Goal: Navigation & Orientation: Find specific page/section

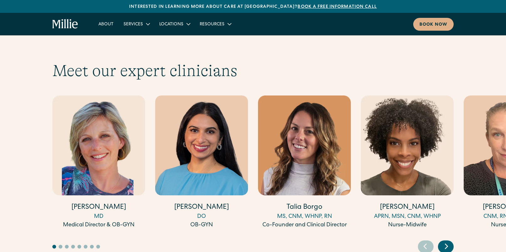
scroll to position [1703, 0]
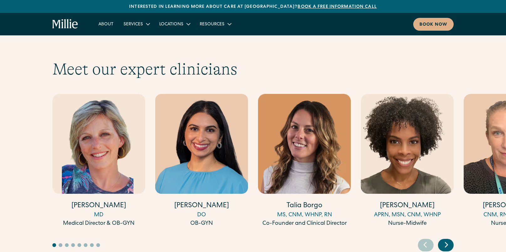
click at [447, 240] on icon "Next slide" at bounding box center [446, 245] width 9 height 10
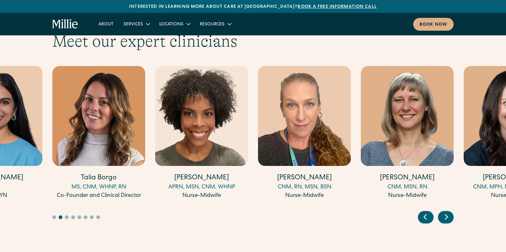
scroll to position [1729, 0]
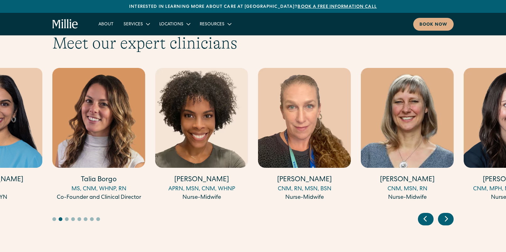
click at [449, 214] on icon "Next slide" at bounding box center [446, 219] width 9 height 10
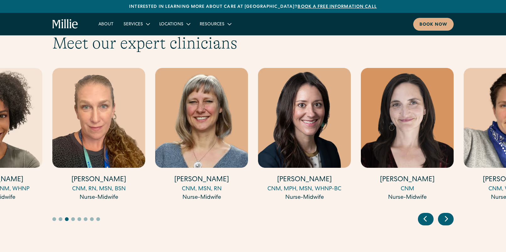
click at [449, 214] on icon "Next slide" at bounding box center [446, 219] width 9 height 10
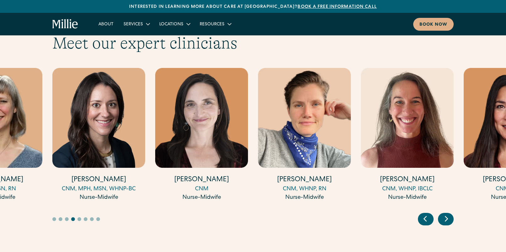
click at [449, 214] on icon "Next slide" at bounding box center [446, 219] width 9 height 10
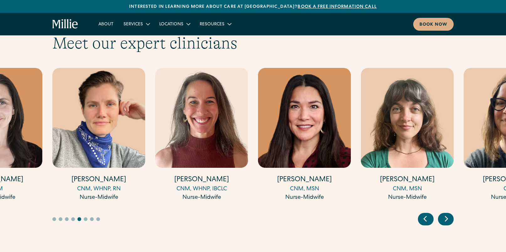
click at [449, 214] on icon "Next slide" at bounding box center [446, 219] width 9 height 10
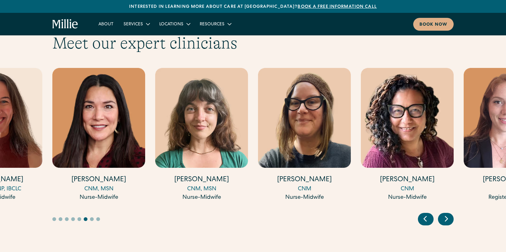
click at [449, 214] on icon "Next slide" at bounding box center [446, 219] width 9 height 10
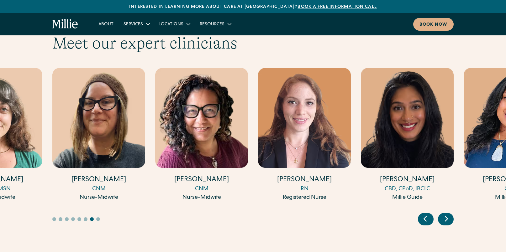
click at [449, 214] on icon "Next slide" at bounding box center [446, 219] width 9 height 10
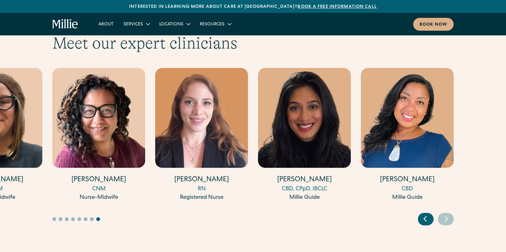
click at [449, 214] on icon "Next slide" at bounding box center [446, 219] width 9 height 10
click at [424, 214] on icon "Previous slide" at bounding box center [424, 219] width 9 height 10
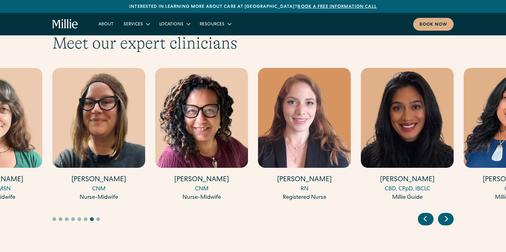
click at [424, 214] on icon "Previous slide" at bounding box center [424, 219] width 9 height 10
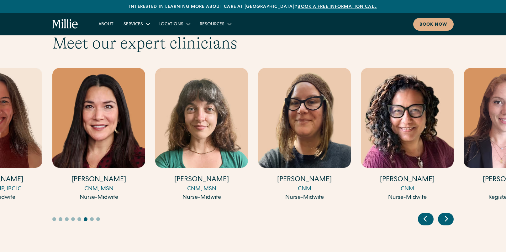
click at [424, 214] on icon "Previous slide" at bounding box center [424, 219] width 9 height 10
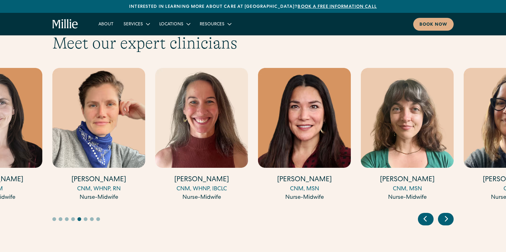
click at [424, 214] on icon "Previous slide" at bounding box center [424, 219] width 9 height 10
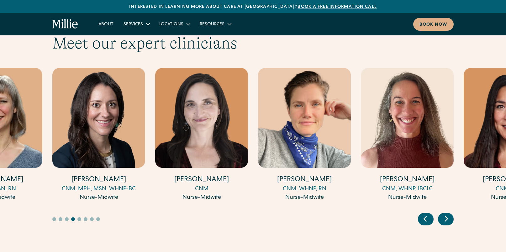
click at [424, 214] on icon "Previous slide" at bounding box center [424, 219] width 9 height 10
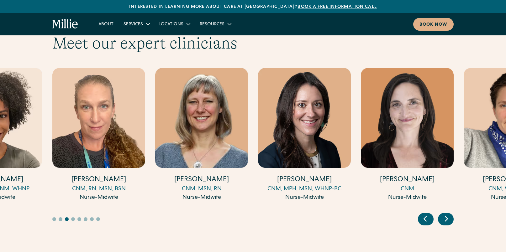
click at [424, 214] on icon "Previous slide" at bounding box center [424, 219] width 9 height 10
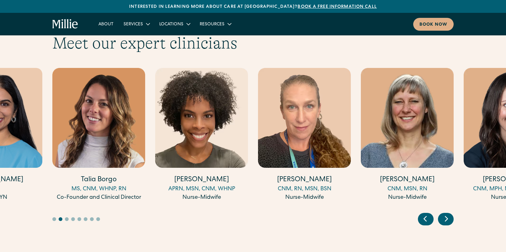
click at [424, 214] on icon "Previous slide" at bounding box center [424, 219] width 9 height 10
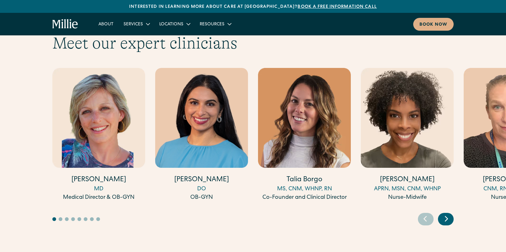
click at [424, 214] on icon "Previous slide" at bounding box center [424, 219] width 9 height 10
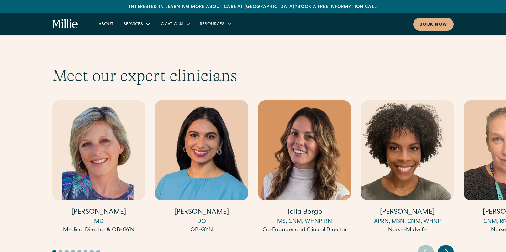
scroll to position [1696, 0]
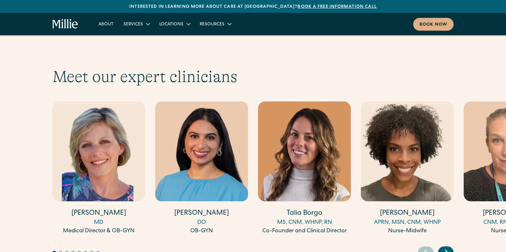
click at [450, 248] on icon "Next slide" at bounding box center [446, 253] width 9 height 10
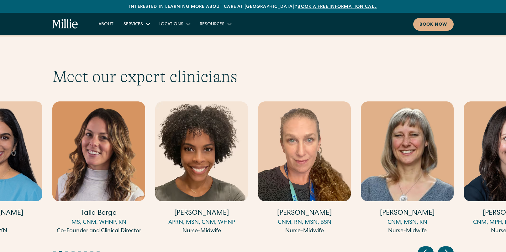
click at [450, 248] on icon "Next slide" at bounding box center [446, 253] width 9 height 10
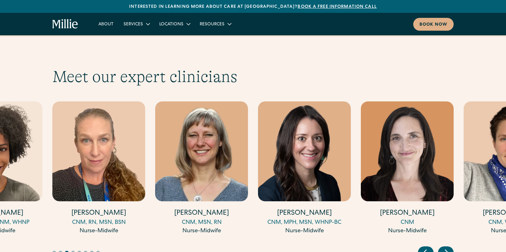
click at [450, 248] on icon "Next slide" at bounding box center [446, 253] width 9 height 10
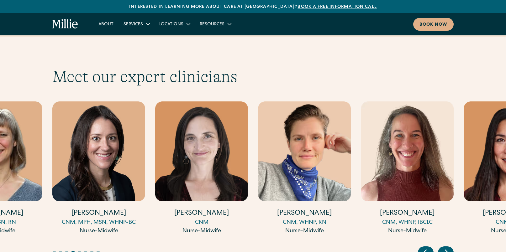
click at [450, 248] on icon "Next slide" at bounding box center [446, 253] width 9 height 10
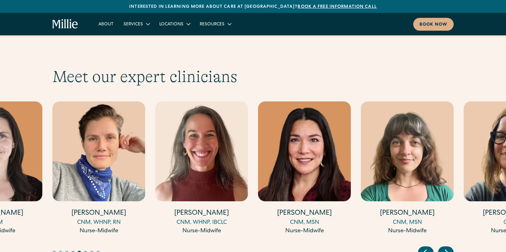
click at [450, 248] on icon "Next slide" at bounding box center [446, 253] width 9 height 10
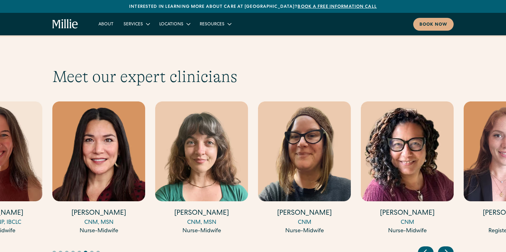
click at [450, 248] on icon "Next slide" at bounding box center [446, 253] width 9 height 10
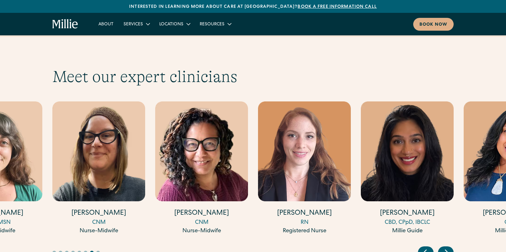
click at [423, 248] on icon "Previous slide" at bounding box center [424, 253] width 9 height 10
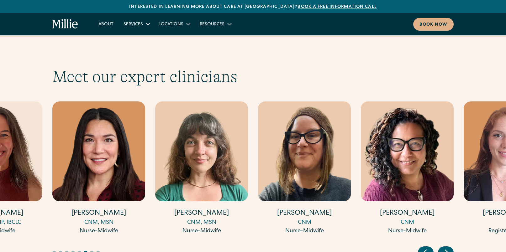
click at [423, 248] on icon "Previous slide" at bounding box center [424, 253] width 9 height 10
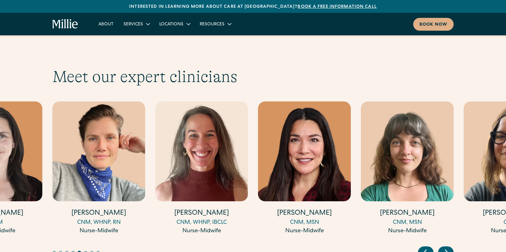
click at [423, 248] on icon "Previous slide" at bounding box center [424, 253] width 9 height 10
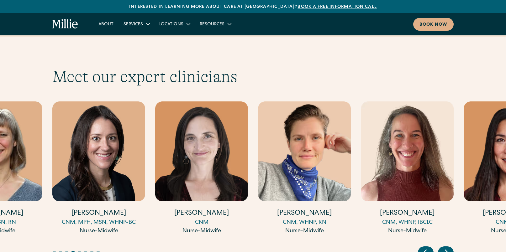
click at [423, 248] on icon "Previous slide" at bounding box center [424, 253] width 9 height 10
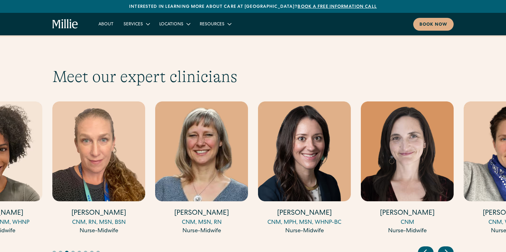
click at [423, 248] on icon "Previous slide" at bounding box center [424, 253] width 9 height 10
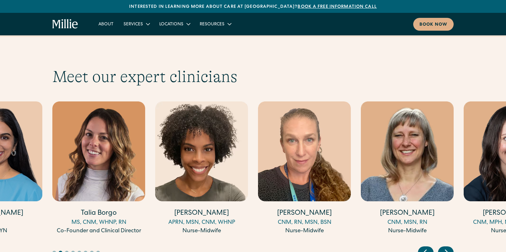
click at [423, 248] on icon "Previous slide" at bounding box center [424, 253] width 9 height 10
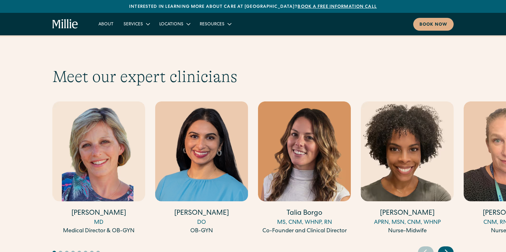
click at [423, 248] on icon "Previous slide" at bounding box center [424, 253] width 9 height 10
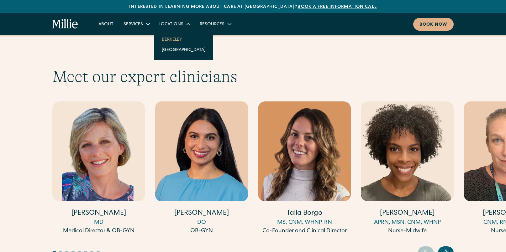
click at [168, 38] on link "Berkeley" at bounding box center [184, 39] width 54 height 10
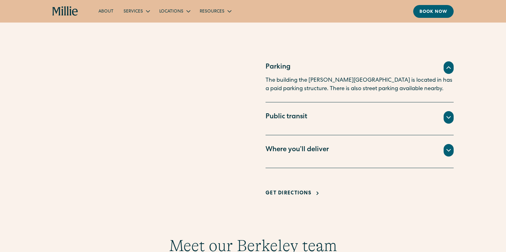
scroll to position [408, 0]
click at [312, 151] on div "Where you’ll deliver" at bounding box center [297, 150] width 63 height 10
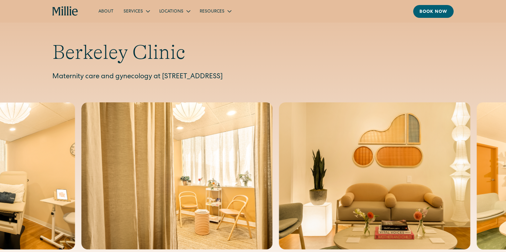
scroll to position [0, 0]
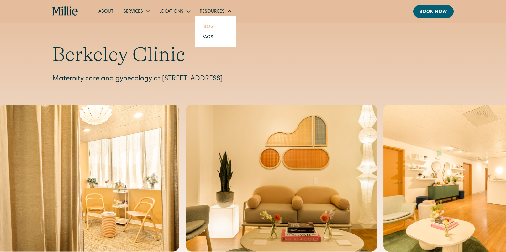
click at [208, 26] on link "Blog" at bounding box center [208, 26] width 22 height 10
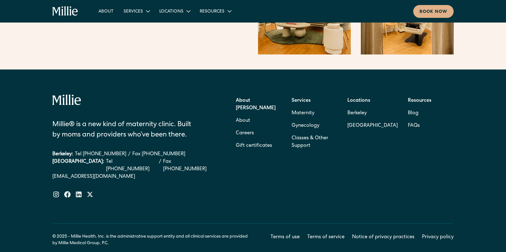
scroll to position [1023, 0]
